Goal: Information Seeking & Learning: Learn about a topic

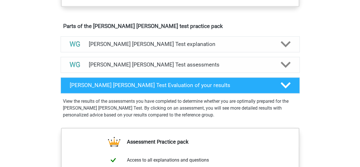
scroll to position [307, 0]
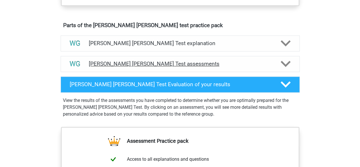
click at [288, 63] on polygon at bounding box center [286, 64] width 10 height 6
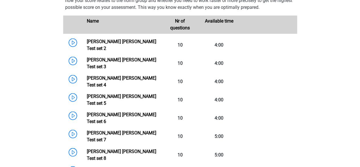
scroll to position [400, 0]
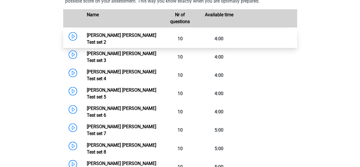
click at [124, 37] on link "Watson Glaser Test set 2" at bounding box center [122, 38] width 70 height 12
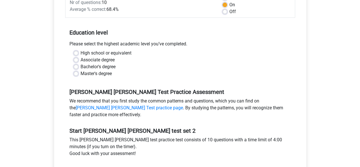
scroll to position [95, 0]
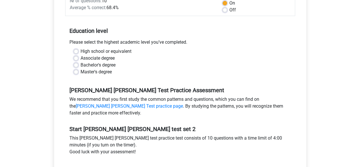
click at [91, 62] on label "Bachelor's degree" at bounding box center [98, 65] width 35 height 7
click at [78, 62] on input "Bachelor's degree" at bounding box center [76, 65] width 5 height 6
radio input "true"
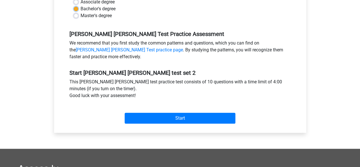
scroll to position [153, 0]
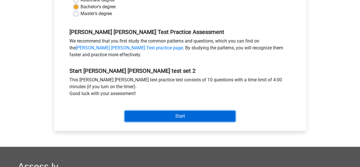
click at [191, 113] on input "Start" at bounding box center [180, 116] width 111 height 11
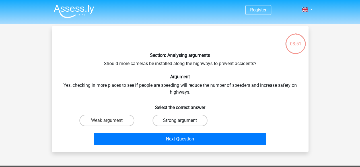
click at [173, 117] on label "Strong argument" at bounding box center [180, 120] width 55 height 11
click at [180, 120] on input "Strong argument" at bounding box center [182, 122] width 4 height 4
radio input "true"
click at [197, 129] on div "Next Question" at bounding box center [180, 137] width 239 height 19
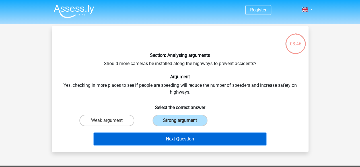
click at [231, 138] on button "Next Question" at bounding box center [180, 139] width 172 height 12
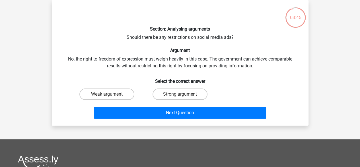
scroll to position [11, 0]
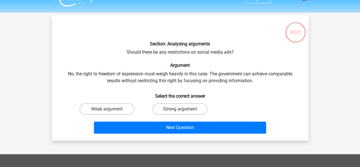
click at [109, 109] on input "Weak argument" at bounding box center [109, 111] width 4 height 4
radio input "true"
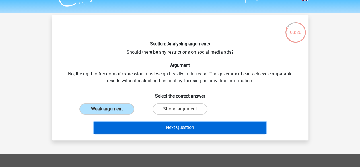
click at [143, 127] on button "Next Question" at bounding box center [180, 127] width 172 height 12
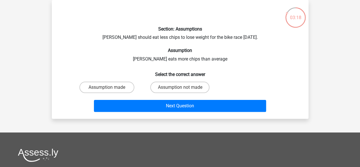
scroll to position [14, 0]
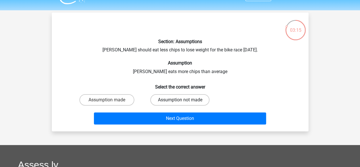
click at [157, 99] on label "Assumption not made" at bounding box center [179, 99] width 59 height 11
click at [180, 100] on input "Assumption not made" at bounding box center [182, 102] width 4 height 4
radio input "true"
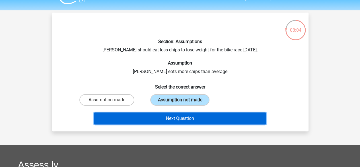
click at [235, 116] on button "Next Question" at bounding box center [180, 118] width 172 height 12
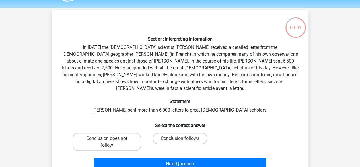
scroll to position [18, 0]
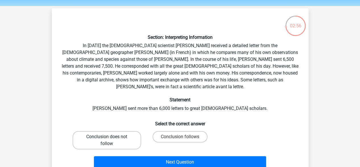
click at [110, 139] on label "Conclusion does not follow" at bounding box center [107, 140] width 69 height 18
click at [110, 139] on input "Conclusion does not follow" at bounding box center [109, 138] width 4 height 4
radio input "true"
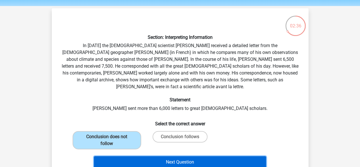
click at [247, 156] on button "Next Question" at bounding box center [180, 162] width 172 height 12
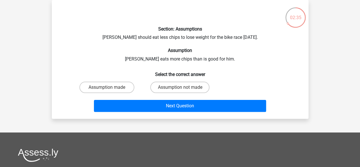
scroll to position [10, 0]
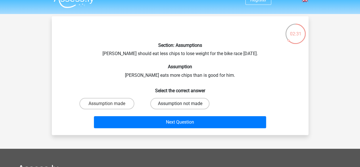
click at [195, 99] on label "Assumption not made" at bounding box center [179, 103] width 59 height 11
click at [184, 103] on input "Assumption not made" at bounding box center [182, 105] width 4 height 4
radio input "true"
click at [97, 104] on label "Assumption made" at bounding box center [107, 103] width 55 height 11
click at [107, 104] on input "Assumption made" at bounding box center [109, 105] width 4 height 4
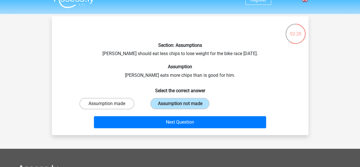
radio input "true"
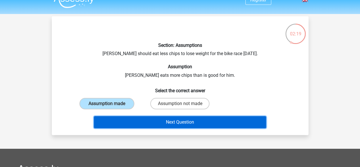
click at [149, 120] on button "Next Question" at bounding box center [180, 122] width 172 height 12
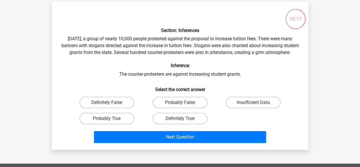
scroll to position [26, 0]
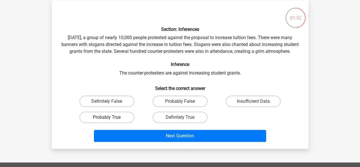
click at [119, 121] on label "Probably True" at bounding box center [107, 116] width 55 height 11
click at [111, 121] on input "Probably True" at bounding box center [109, 119] width 4 height 4
radio input "true"
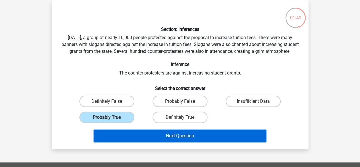
click at [156, 140] on button "Next Question" at bounding box center [180, 136] width 172 height 12
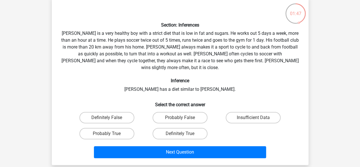
scroll to position [31, 0]
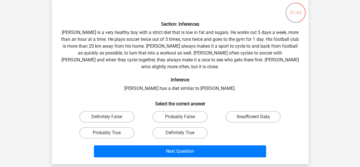
click at [249, 111] on label "Insufficient Data" at bounding box center [253, 116] width 55 height 11
click at [254, 117] on input "Insufficient Data" at bounding box center [256, 119] width 4 height 4
radio input "true"
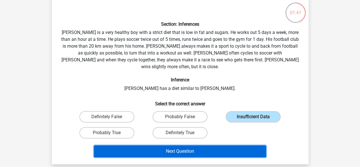
click at [201, 146] on button "Next Question" at bounding box center [180, 151] width 172 height 12
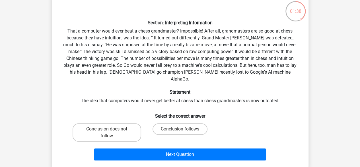
scroll to position [33, 0]
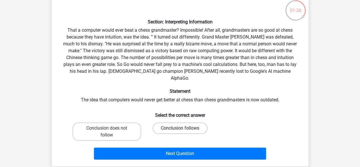
click at [193, 122] on label "Conclusion follows" at bounding box center [180, 127] width 55 height 11
click at [184, 128] on input "Conclusion follows" at bounding box center [182, 130] width 4 height 4
radio input "true"
click at [224, 143] on div "Next Question" at bounding box center [180, 152] width 239 height 19
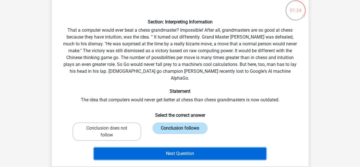
click at [221, 147] on button "Next Question" at bounding box center [180, 153] width 172 height 12
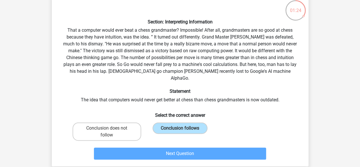
scroll to position [26, 0]
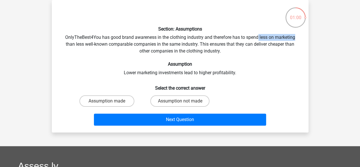
drag, startPoint x: 258, startPoint y: 36, endPoint x: 300, endPoint y: 37, distance: 42.2
click at [300, 37] on div "Section: Assumptions OnlyTheBest4You has good brand awareness in the clothing i…" at bounding box center [180, 66] width 252 height 123
click at [170, 103] on label "Assumption not made" at bounding box center [179, 100] width 59 height 11
click at [180, 103] on input "Assumption not made" at bounding box center [182, 103] width 4 height 4
radio input "true"
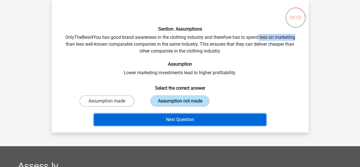
click at [194, 116] on button "Next Question" at bounding box center [180, 119] width 172 height 12
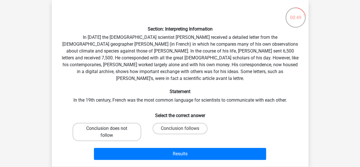
click at [111, 123] on label "Conclusion does not follow" at bounding box center [107, 132] width 69 height 18
click at [111, 128] on input "Conclusion does not follow" at bounding box center [109, 130] width 4 height 4
radio input "true"
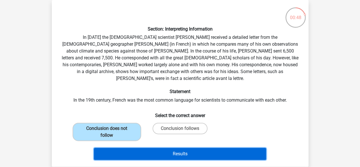
click at [184, 148] on button "Results" at bounding box center [180, 154] width 172 height 12
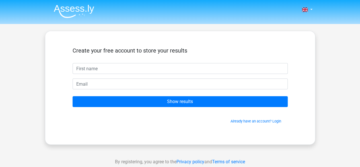
scroll to position [11, 0]
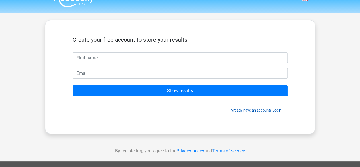
click at [245, 109] on link "Already have an account? Login" at bounding box center [256, 110] width 51 height 4
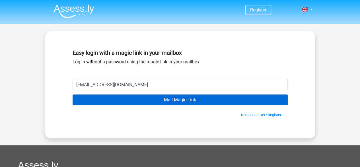
type input "haiweeaboo@gmail.com"
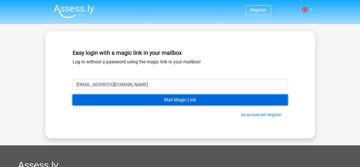
click at [217, 97] on input "Mail Magic Link" at bounding box center [180, 99] width 215 height 11
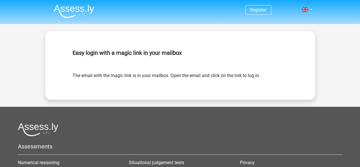
click at [314, 11] on div "Register" at bounding box center [180, 10] width 271 height 19
click at [309, 7] on link at bounding box center [305, 9] width 11 height 7
click at [290, 20] on link "Login" at bounding box center [290, 22] width 39 height 9
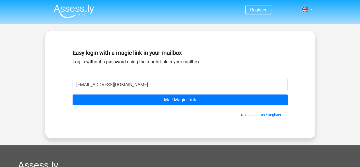
type input "haiweeaboo@gmail.com"
click at [73, 94] on input "Mail Magic Link" at bounding box center [180, 99] width 215 height 11
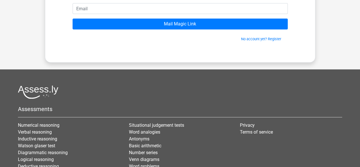
scroll to position [3, 0]
